Goal: Check status

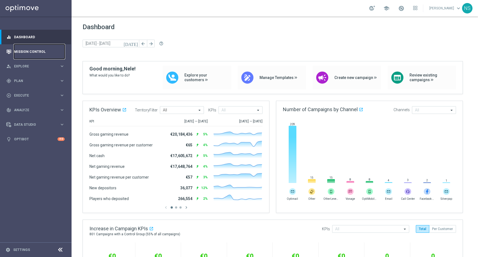
click at [42, 51] on link "Mission Control" at bounding box center [39, 51] width 51 height 15
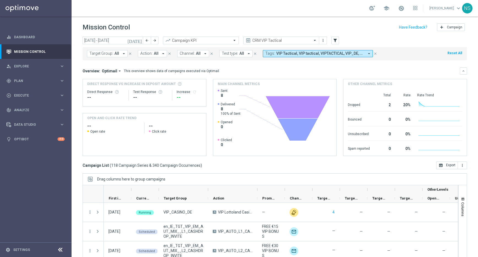
click at [139, 41] on icon "[DATE]" at bounding box center [134, 40] width 15 height 5
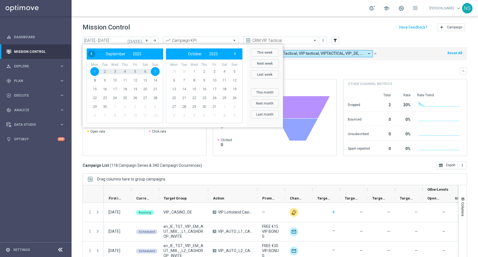
click at [90, 53] on span "‹" at bounding box center [91, 53] width 7 height 7
click at [136, 108] on span "29" at bounding box center [135, 106] width 9 height 9
click at [174, 72] on span "1" at bounding box center [173, 71] width 9 height 9
type input "[DATE] - [DATE]"
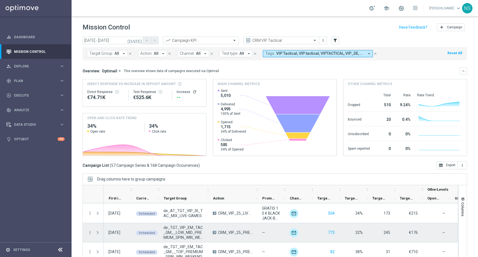
scroll to position [730, 0]
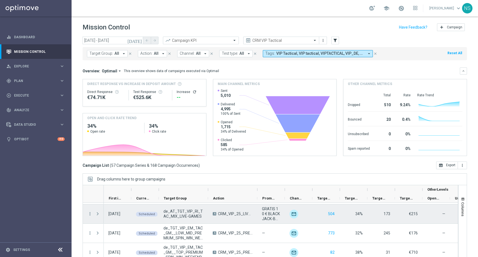
click at [95, 215] on div at bounding box center [98, 213] width 11 height 19
click at [97, 214] on span at bounding box center [97, 214] width 5 height 4
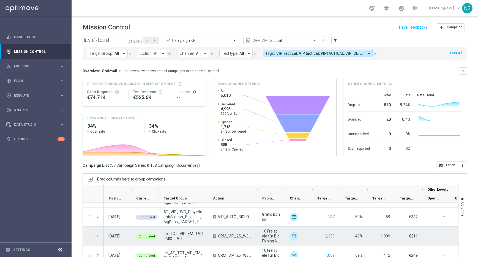
scroll to position [18, 0]
